Goal: Information Seeking & Learning: Learn about a topic

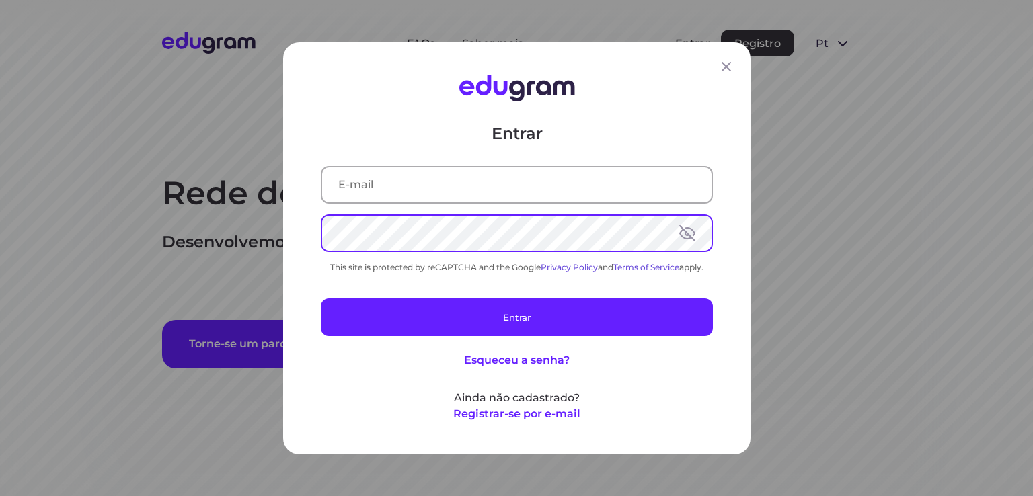
click at [429, 176] on input "text" at bounding box center [516, 184] width 389 height 35
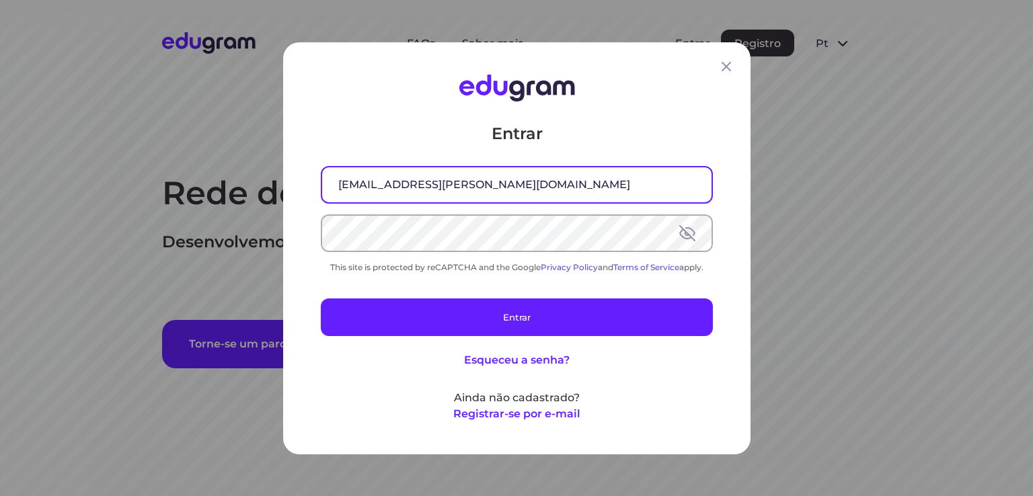
type input "jcs.siewert@gmail.com"
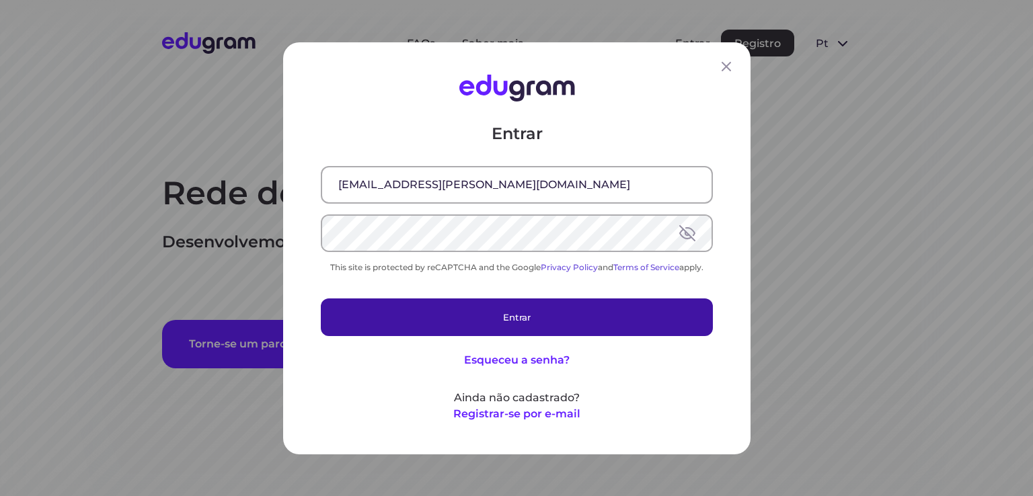
click at [527, 319] on button "Entrar" at bounding box center [517, 317] width 392 height 38
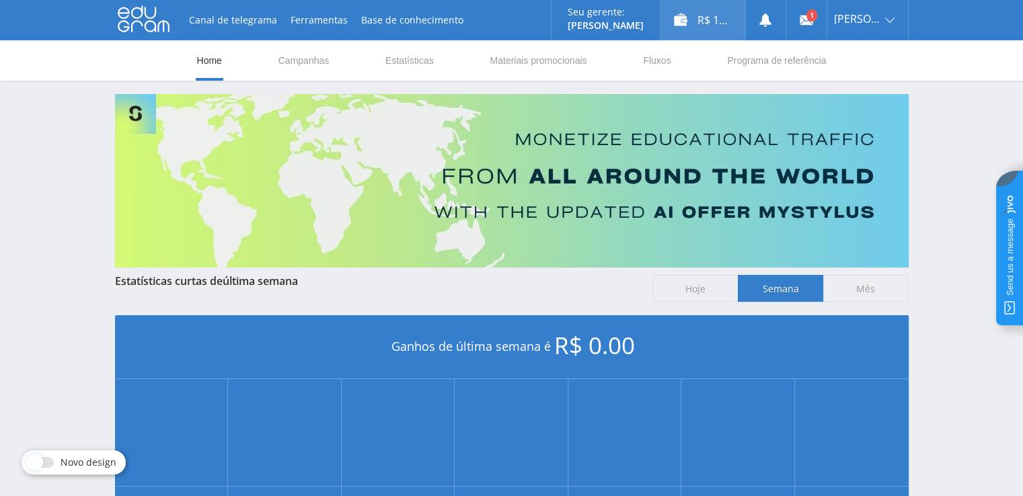
click at [731, 11] on div "R$ 12.00" at bounding box center [703, 20] width 84 height 40
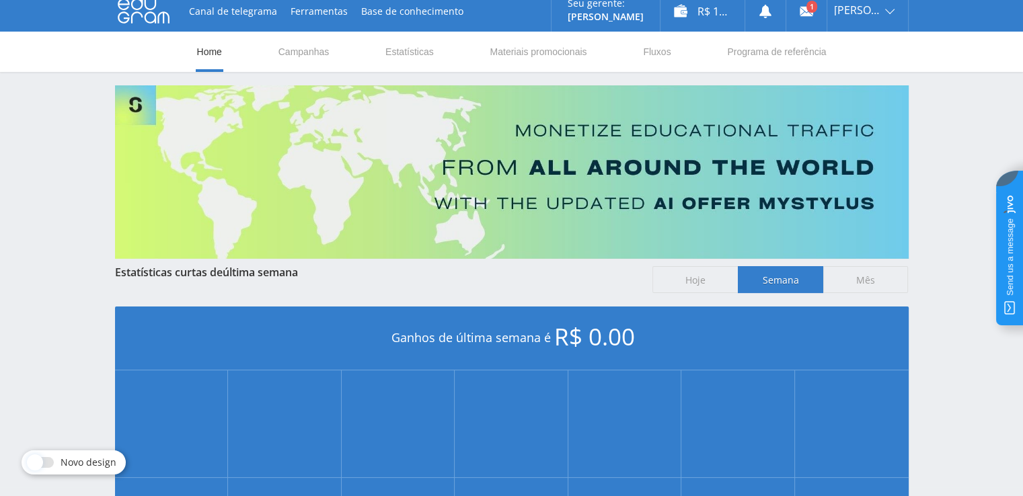
scroll to position [54, 0]
